Goal: Navigation & Orientation: Go to known website

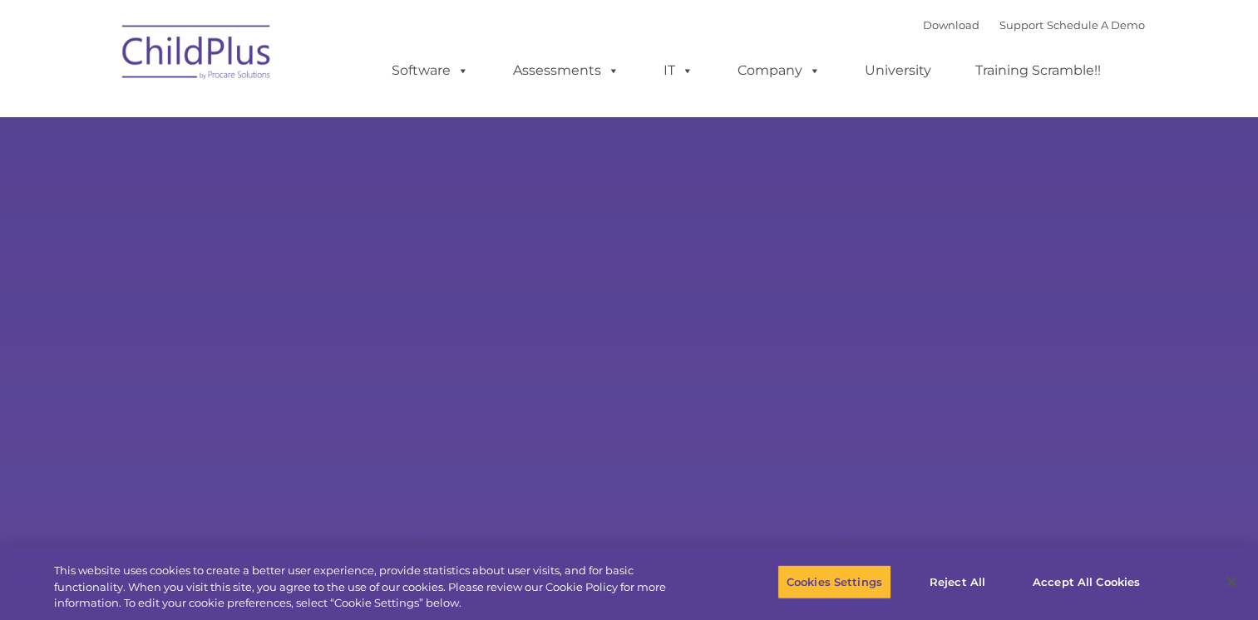
select select "MEDIUM"
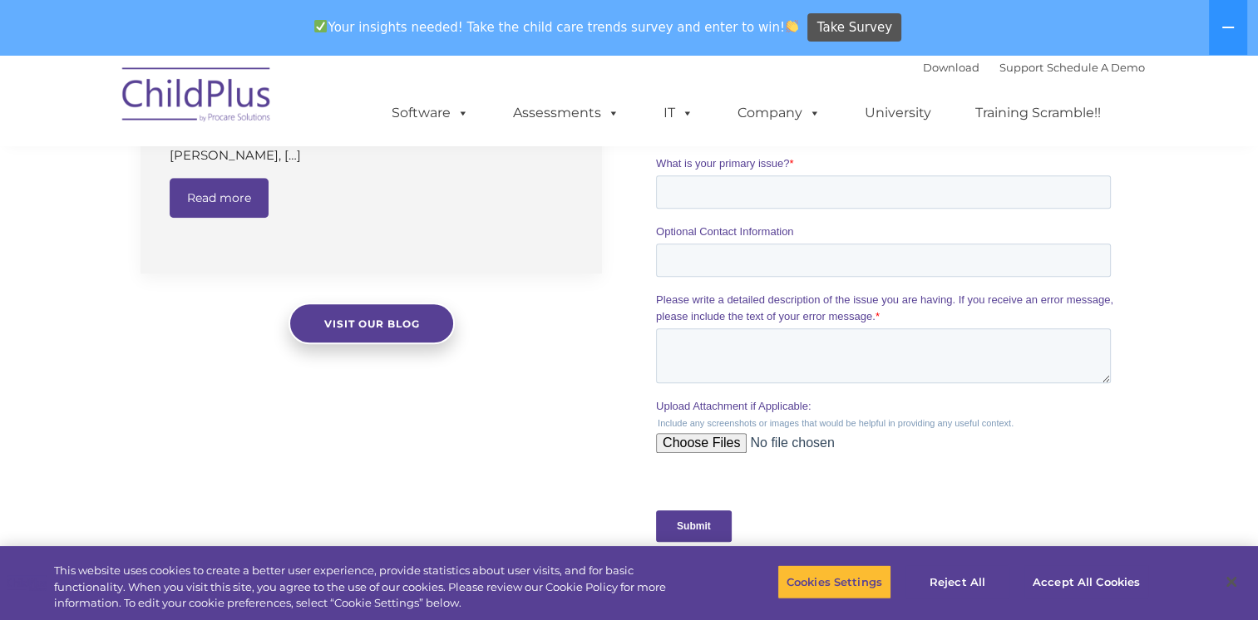
scroll to position [1426, 0]
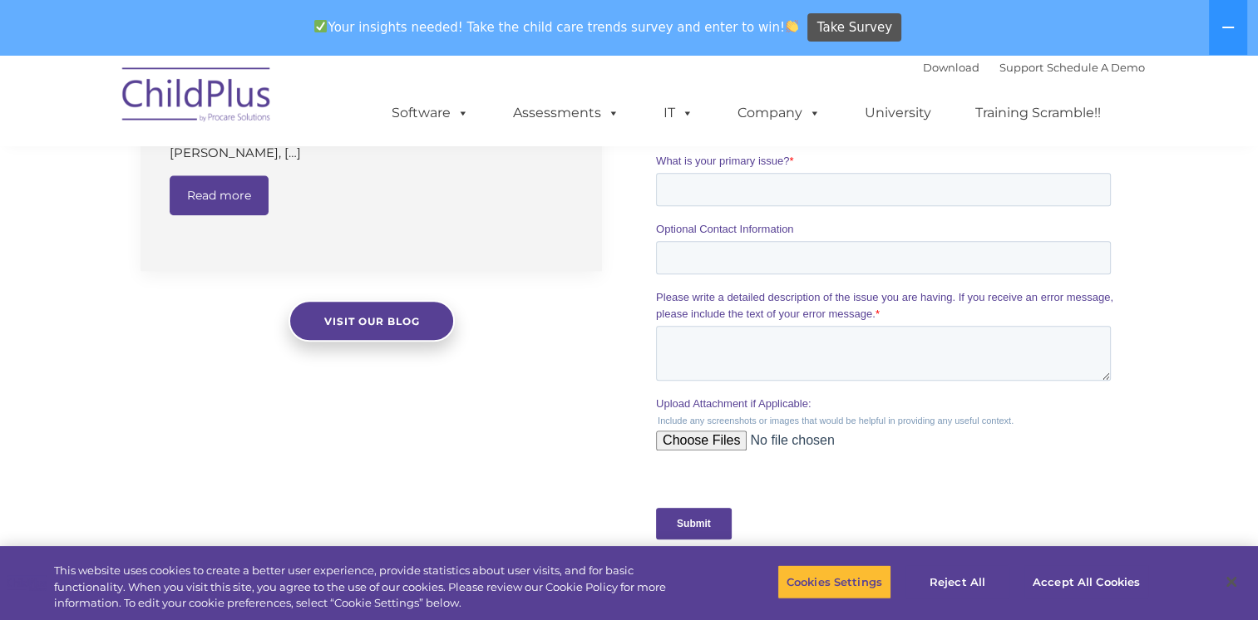
drag, startPoint x: 281, startPoint y: 53, endPoint x: 207, endPoint y: 108, distance: 92.1
click at [207, 108] on img at bounding box center [197, 97] width 166 height 83
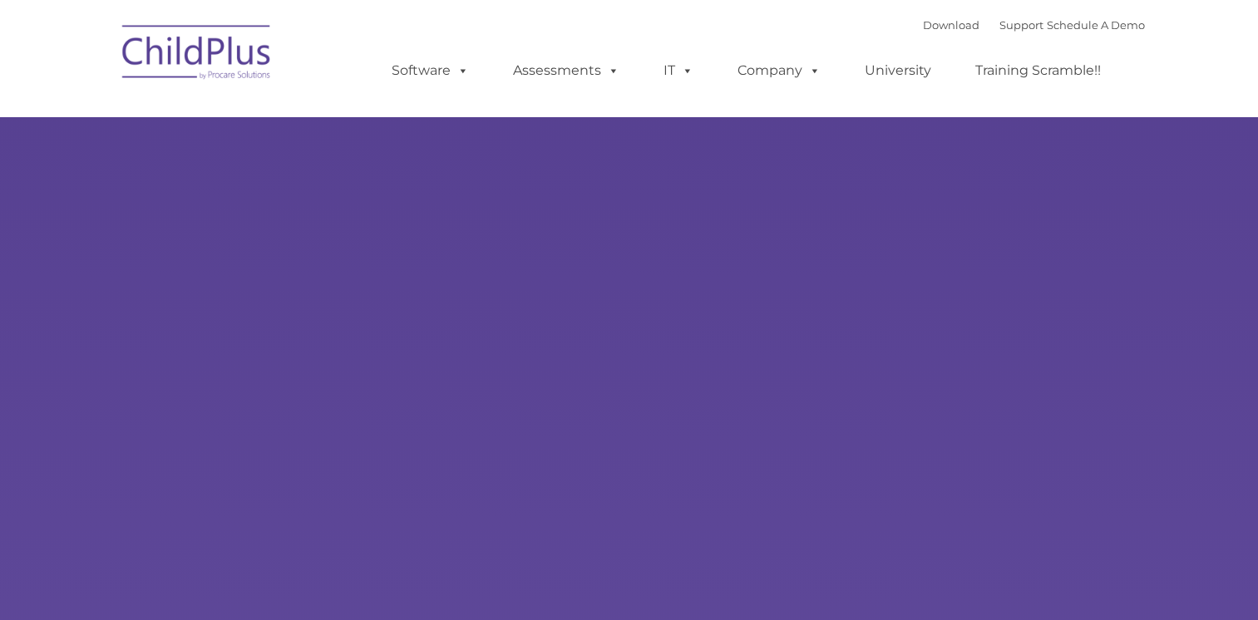
type input ""
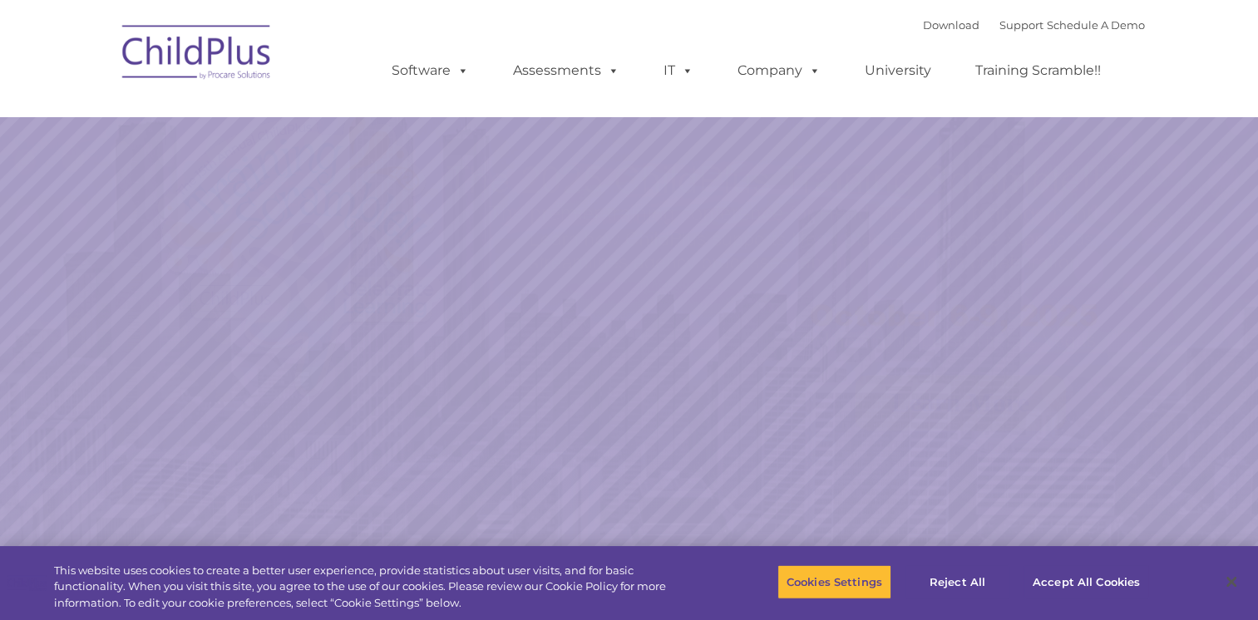
select select "MEDIUM"
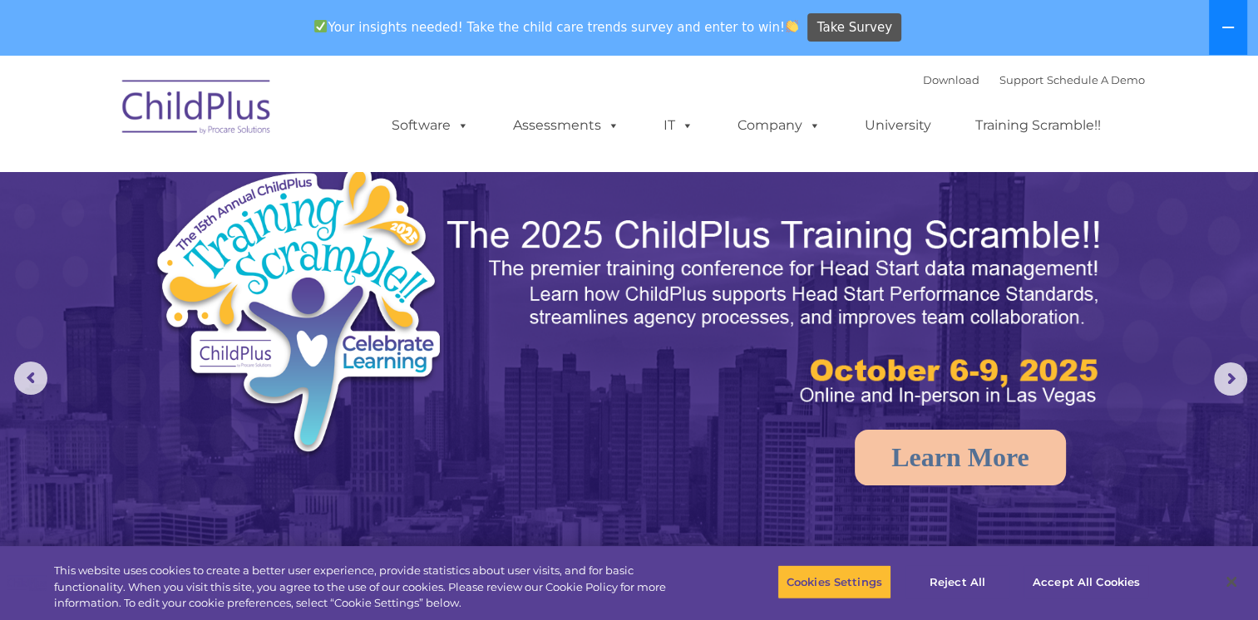
click at [1224, 23] on icon at bounding box center [1227, 27] width 13 height 13
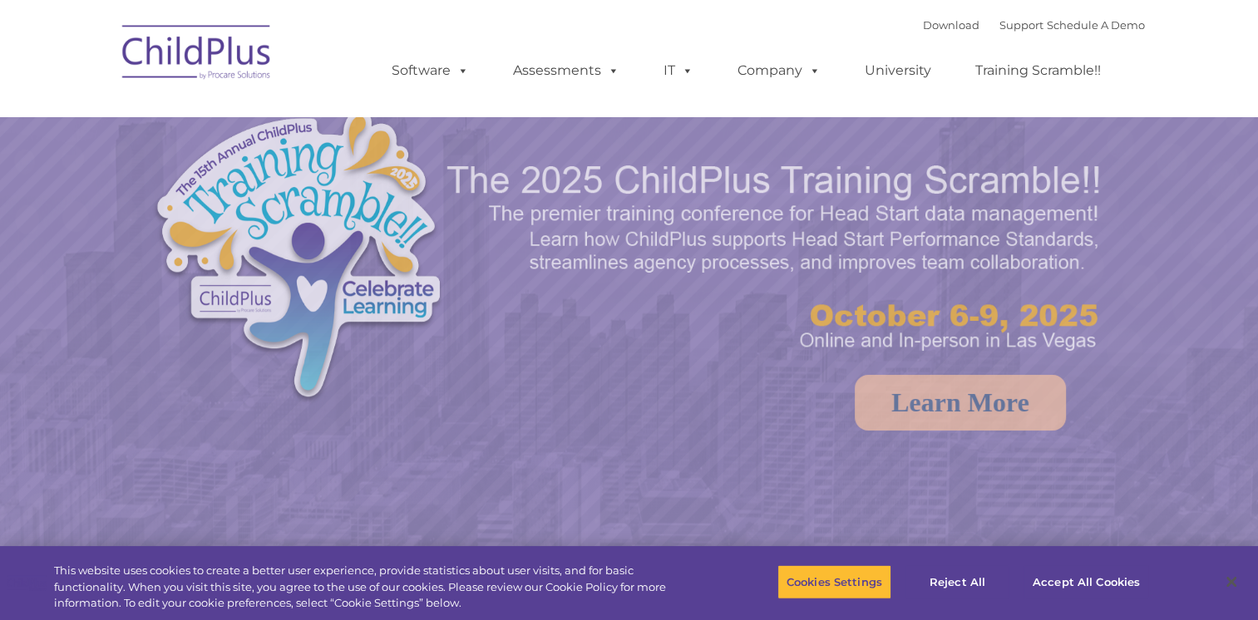
select select "MEDIUM"
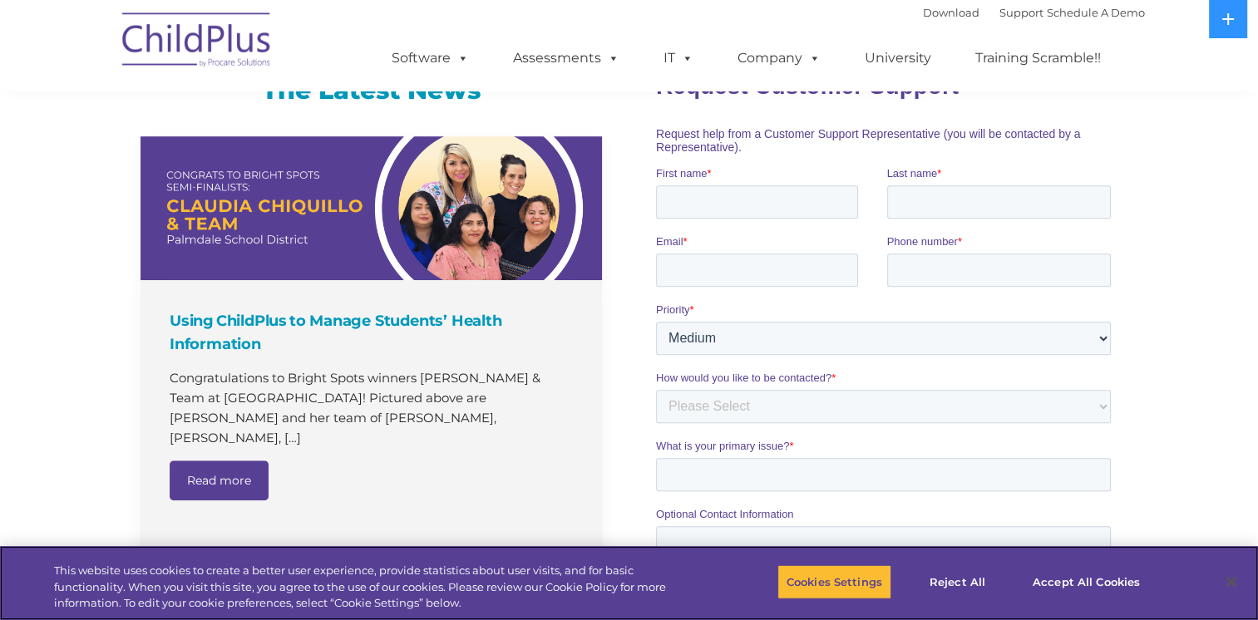
scroll to position [1068, 0]
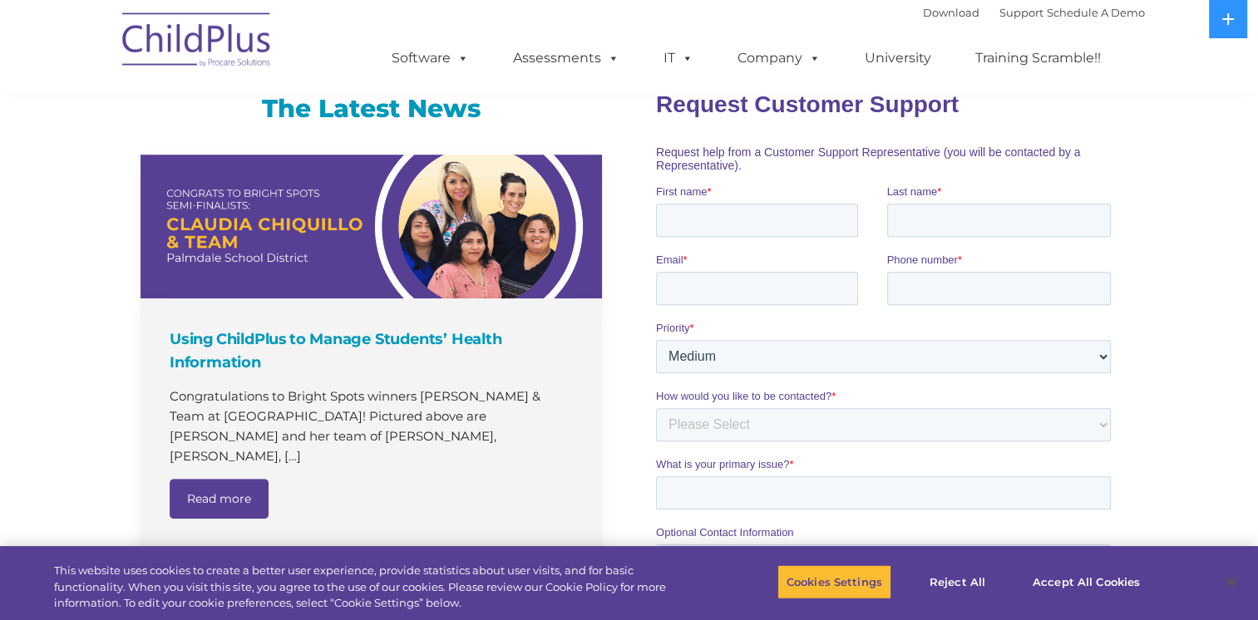
click at [201, 45] on img at bounding box center [197, 42] width 166 height 83
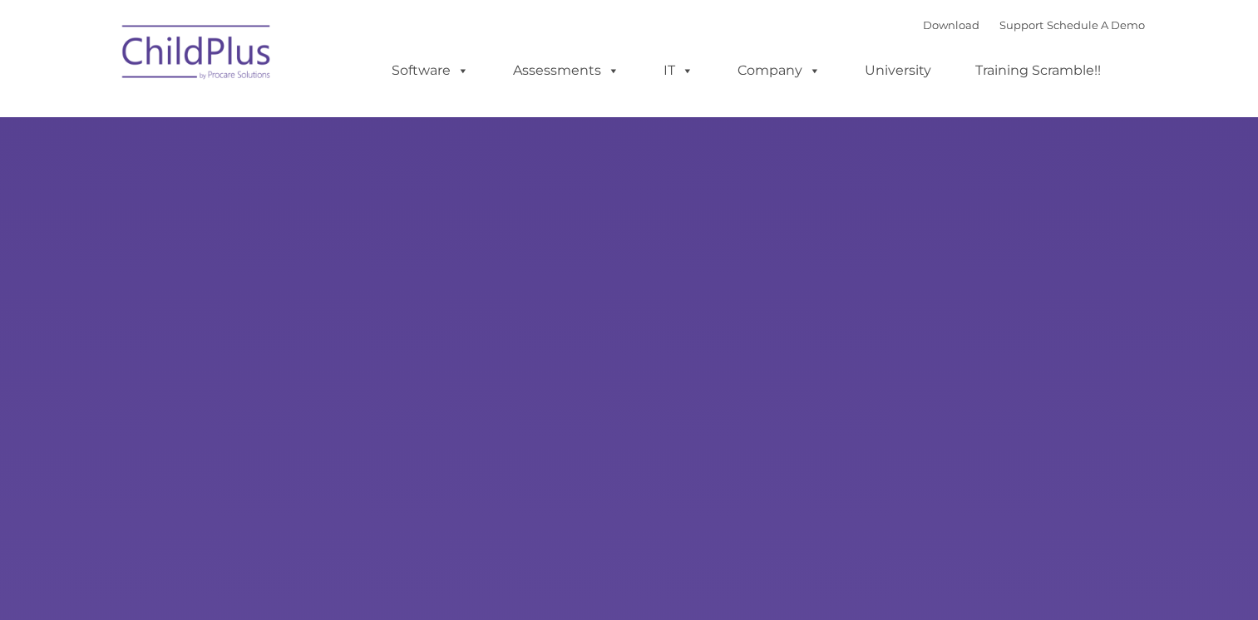
type input ""
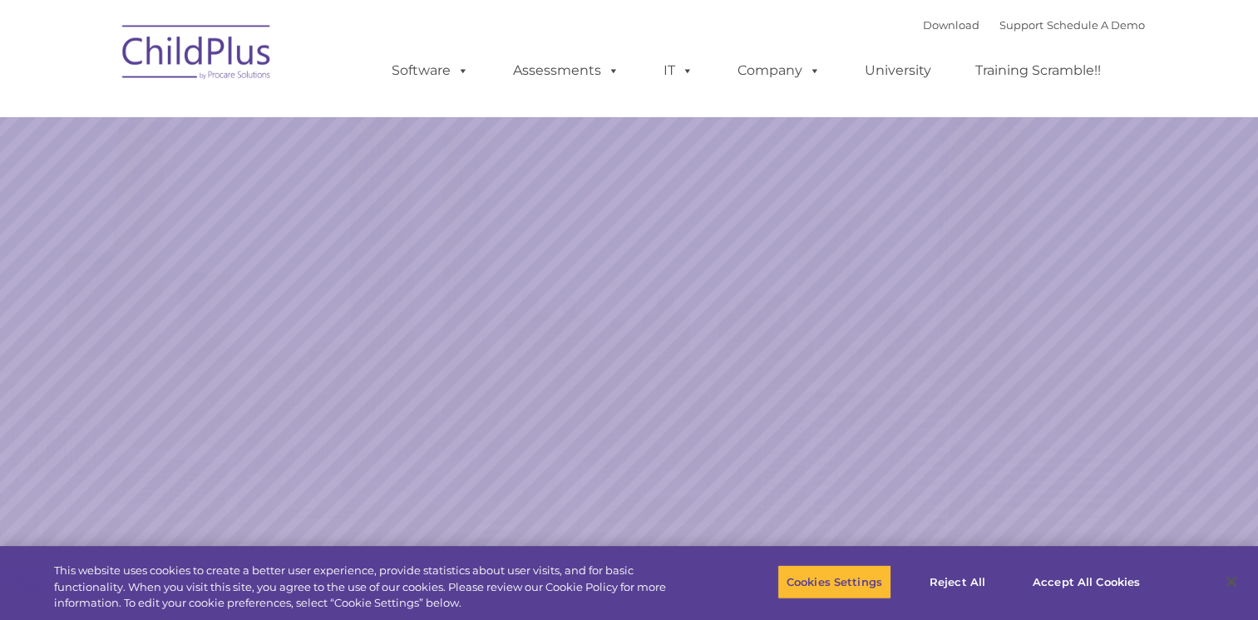
select select "MEDIUM"
